Goal: Navigation & Orientation: Find specific page/section

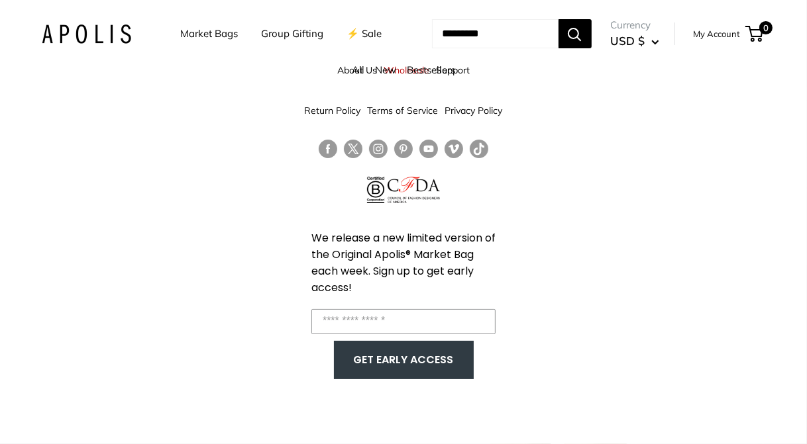
click at [407, 70] on link "Bestsellers" at bounding box center [431, 70] width 48 height 13
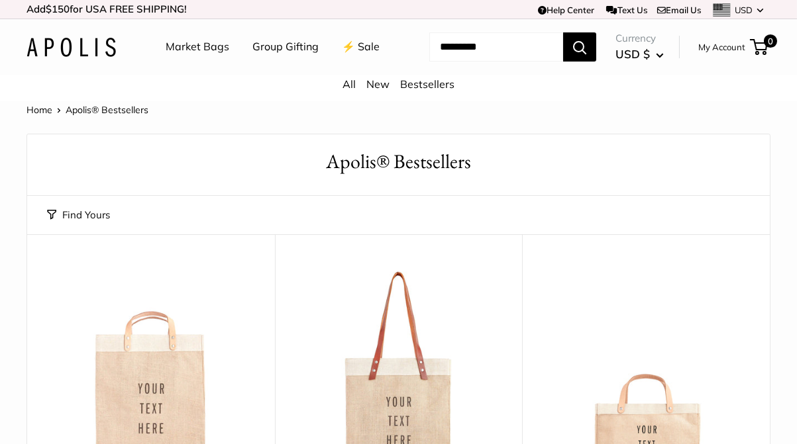
click at [344, 91] on link "All" at bounding box center [348, 83] width 13 height 13
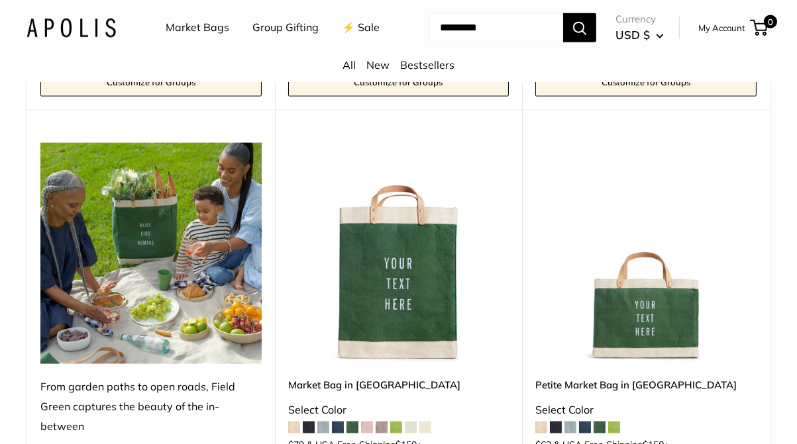
scroll to position [2715, 0]
